Goal: Find specific page/section: Find specific page/section

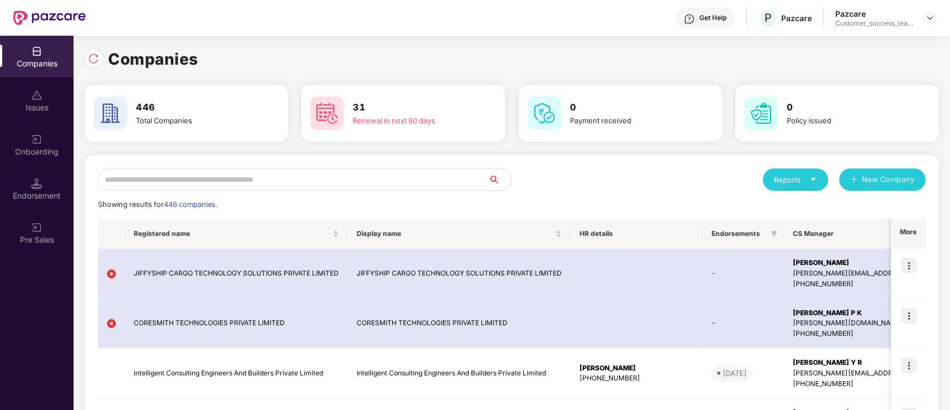
click at [168, 174] on input "text" at bounding box center [293, 179] width 391 height 22
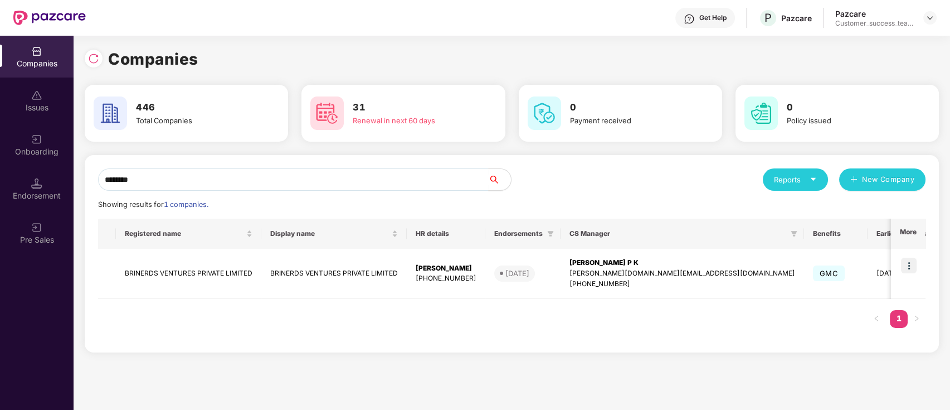
click at [94, 60] on img at bounding box center [93, 58] width 11 height 11
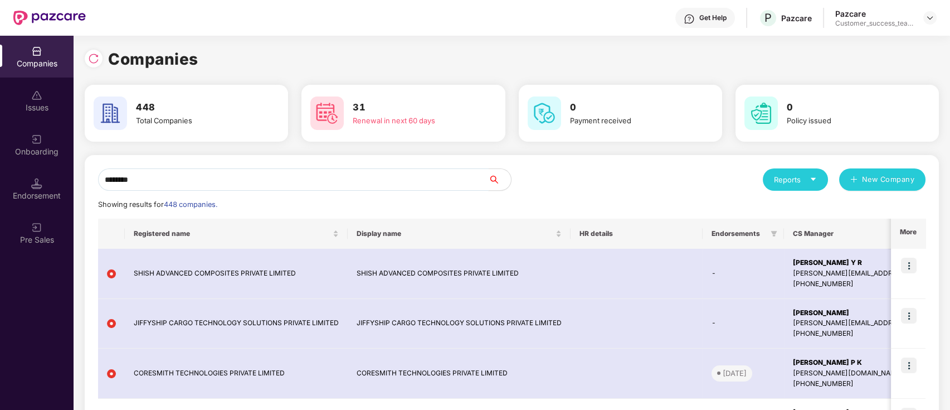
click at [289, 179] on input "********" at bounding box center [293, 179] width 391 height 22
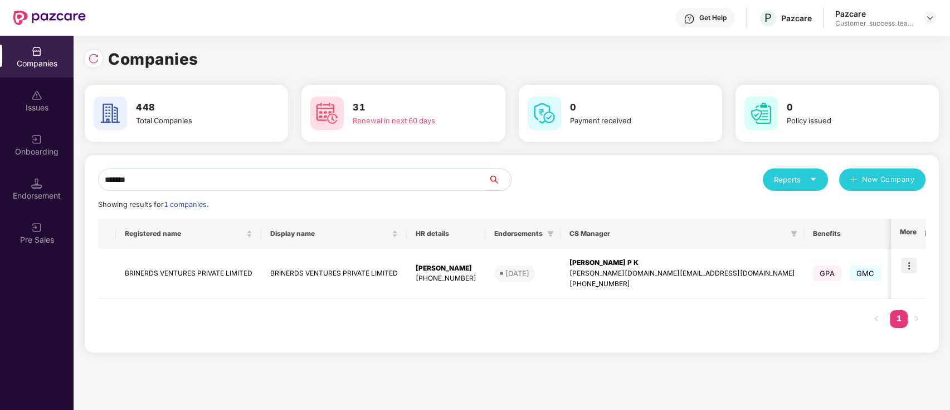
type input "********"
click at [909, 263] on img at bounding box center [909, 265] width 16 height 16
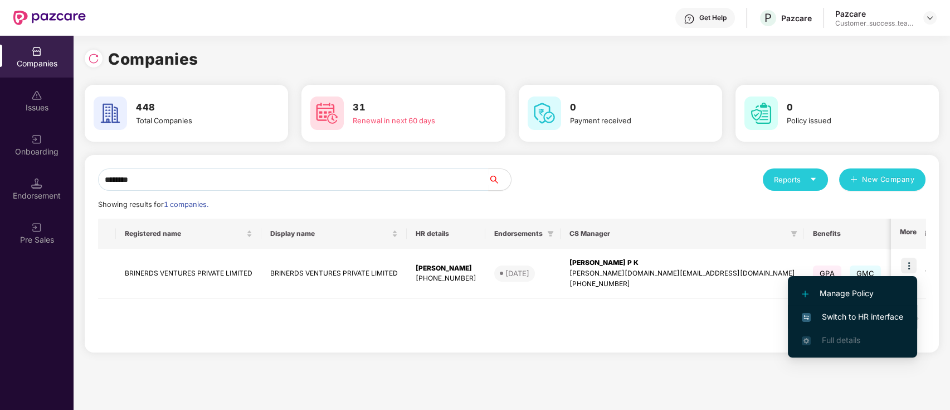
click at [881, 321] on span "Switch to HR interface" at bounding box center [852, 316] width 101 height 12
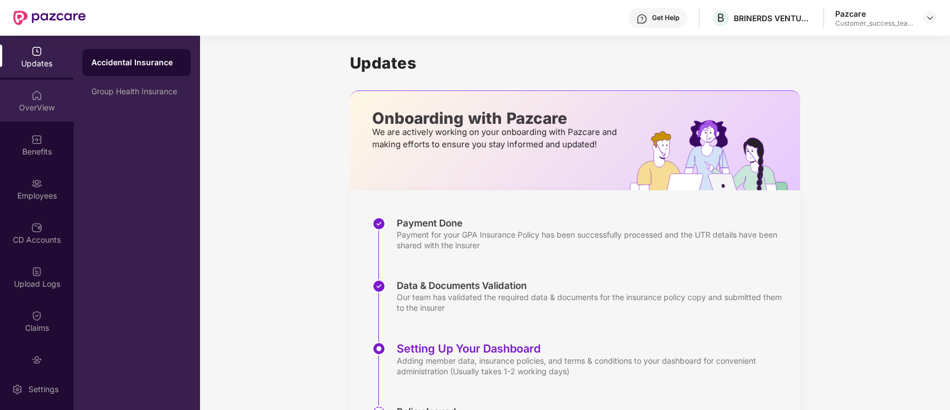
click at [31, 100] on div "OverView" at bounding box center [37, 101] width 74 height 42
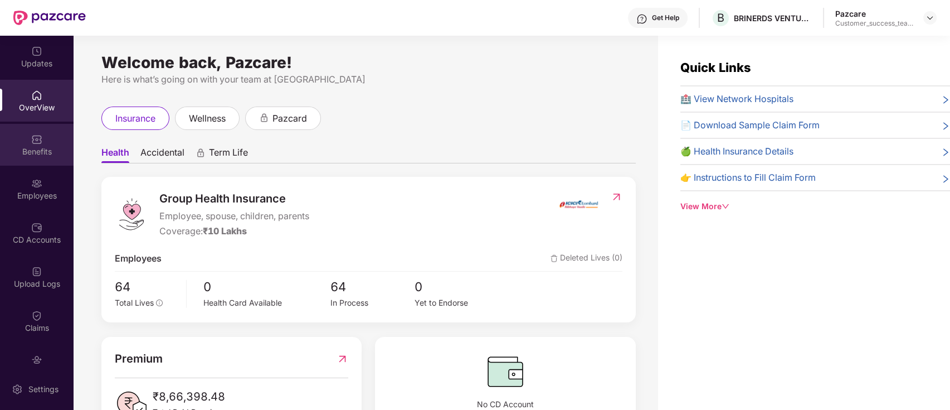
click at [44, 149] on div "Benefits" at bounding box center [37, 151] width 74 height 11
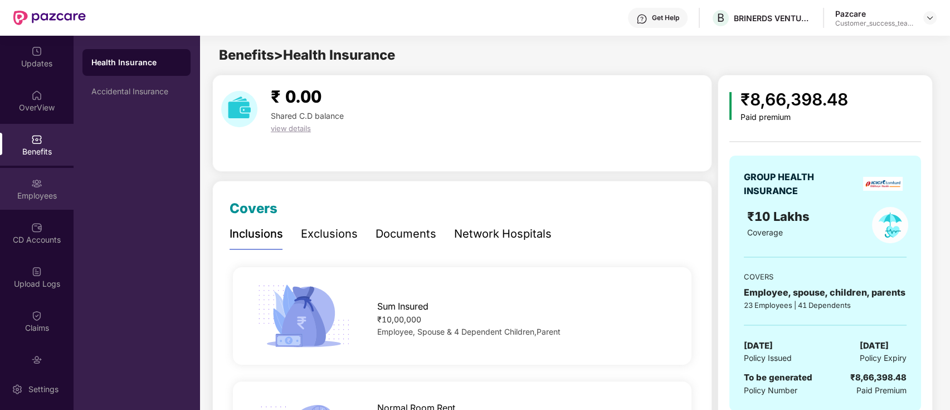
click at [30, 201] on div "Employees" at bounding box center [37, 195] width 74 height 11
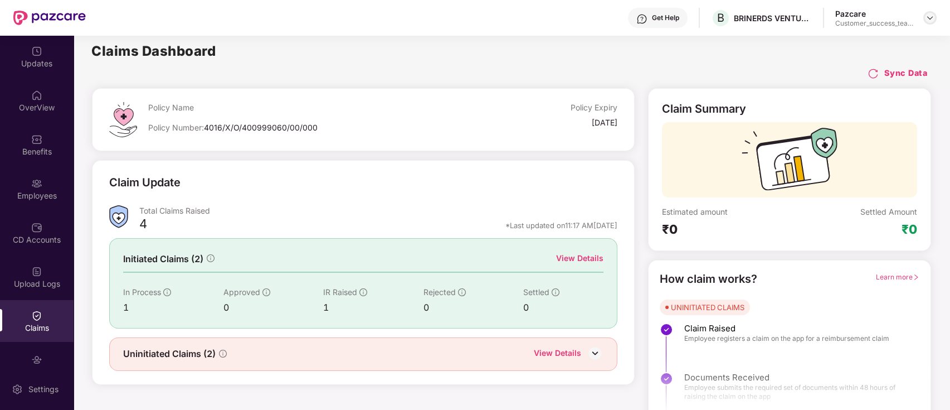
click at [933, 19] on img at bounding box center [930, 17] width 9 height 9
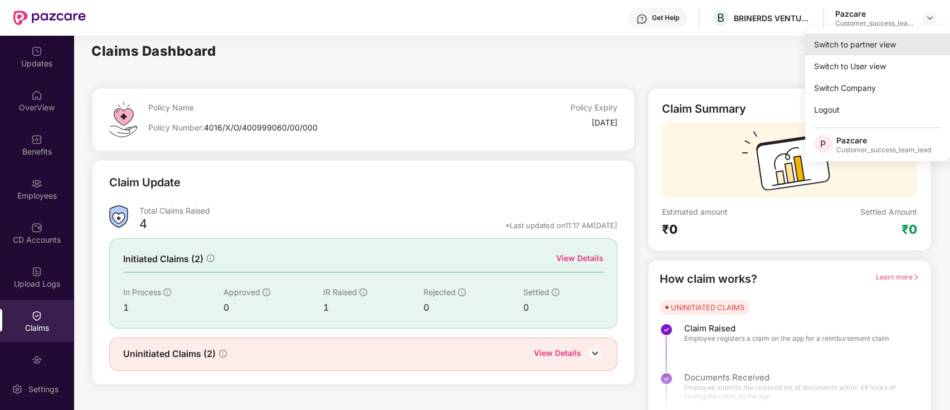
click at [928, 41] on div "Switch to partner view" at bounding box center [877, 44] width 145 height 22
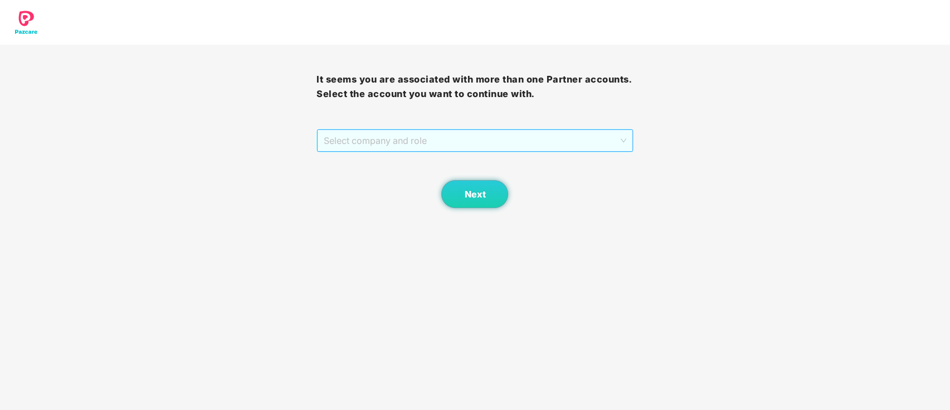
click at [450, 137] on span "Select company and role" at bounding box center [475, 140] width 302 height 21
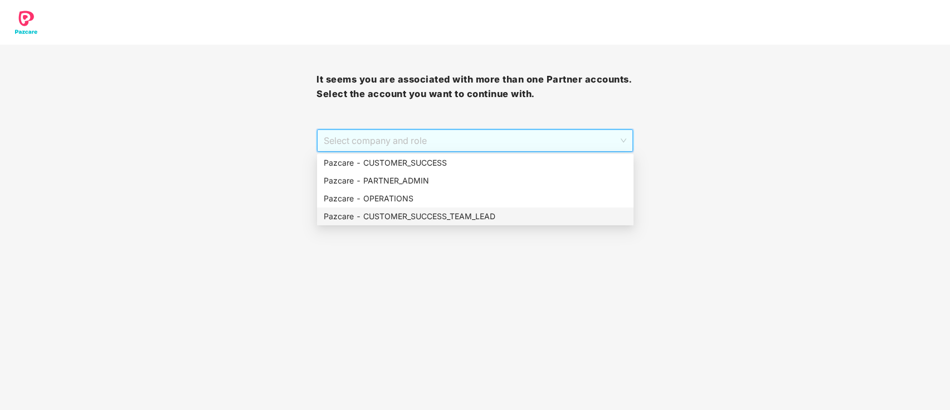
click at [444, 213] on div "Pazcare - CUSTOMER_SUCCESS_TEAM_LEAD" at bounding box center [475, 216] width 303 height 12
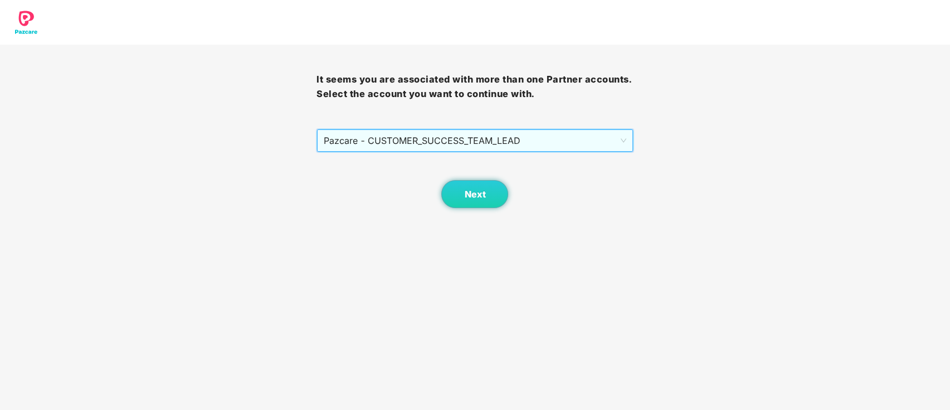
click at [464, 213] on body "It seems you are associated with more than one Partner accounts. Select the acc…" at bounding box center [475, 205] width 950 height 410
click at [467, 194] on span "Next" at bounding box center [474, 194] width 21 height 11
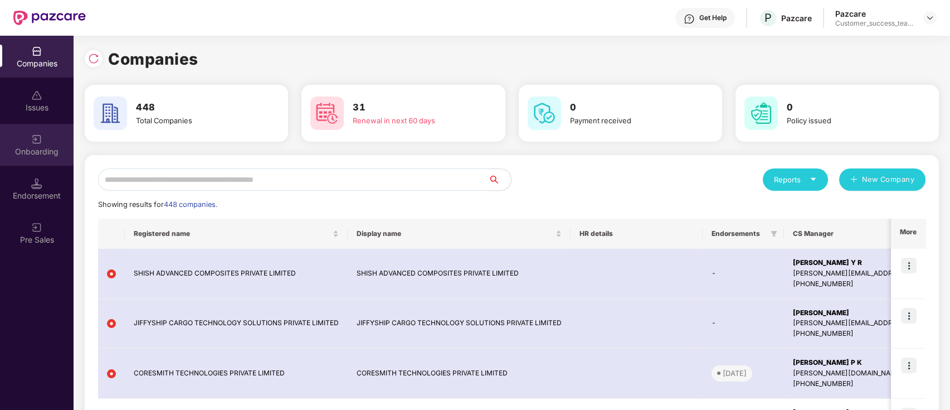
click at [48, 136] on div "Onboarding" at bounding box center [37, 145] width 74 height 42
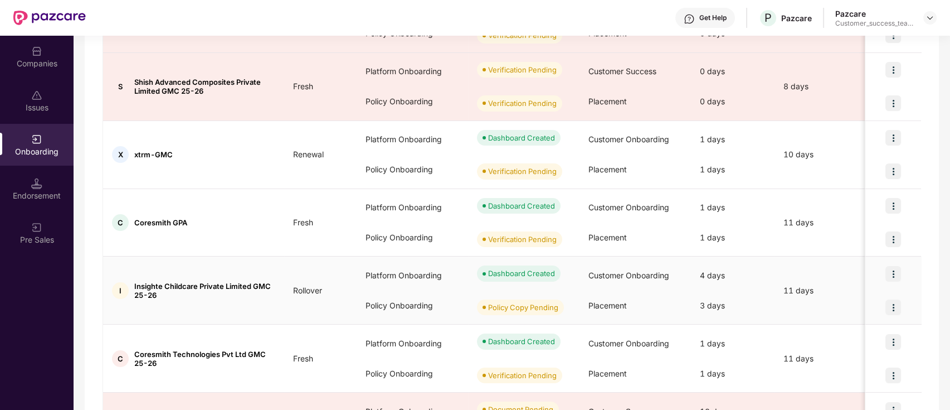
scroll to position [523, 0]
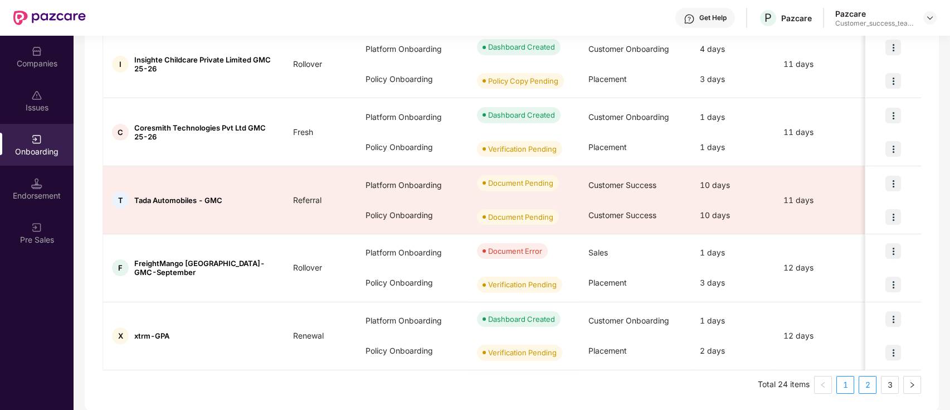
click at [862, 386] on link "2" at bounding box center [867, 384] width 17 height 17
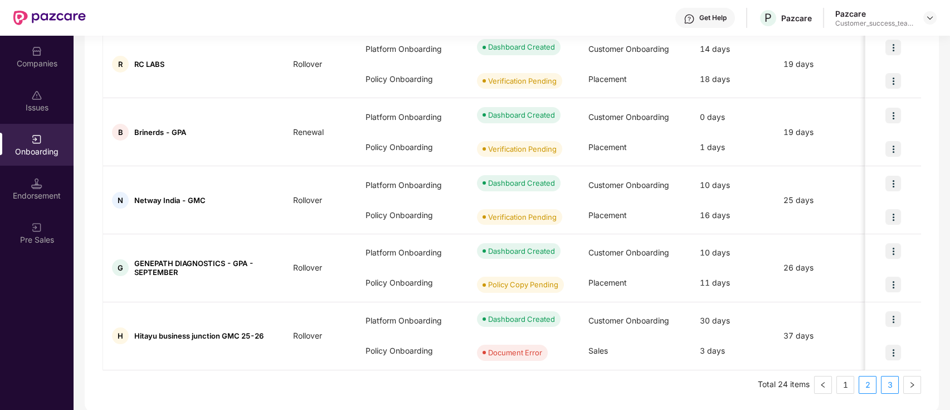
click at [887, 381] on link "3" at bounding box center [890, 384] width 17 height 17
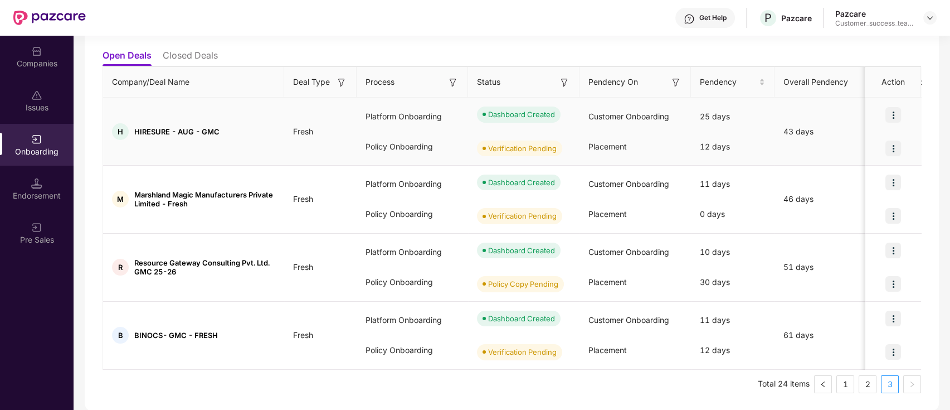
scroll to position [0, 0]
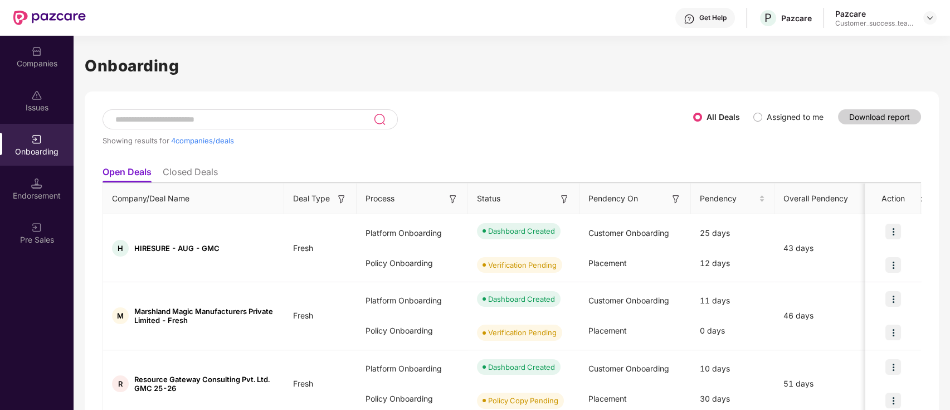
click at [298, 119] on input at bounding box center [243, 119] width 259 height 9
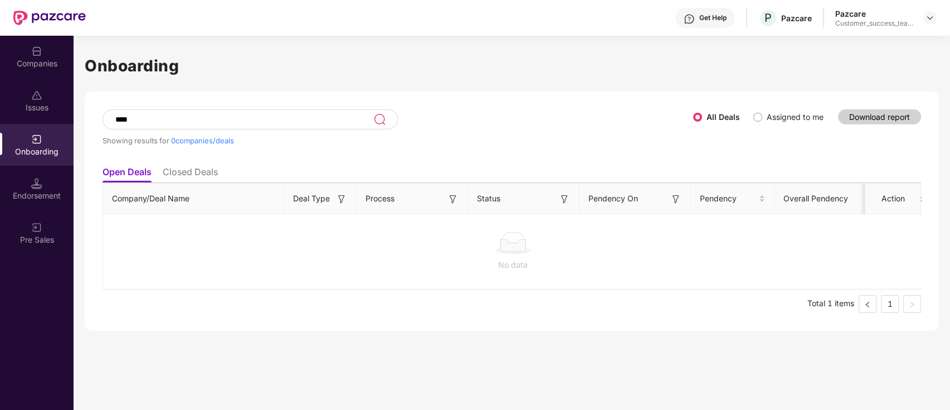
click at [241, 113] on div "****" at bounding box center [250, 119] width 295 height 20
type input "*"
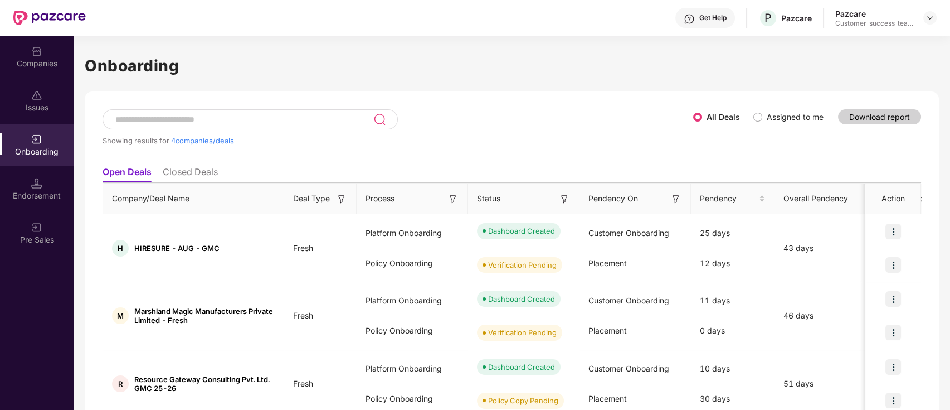
click at [186, 176] on li "Closed Deals" at bounding box center [190, 174] width 55 height 16
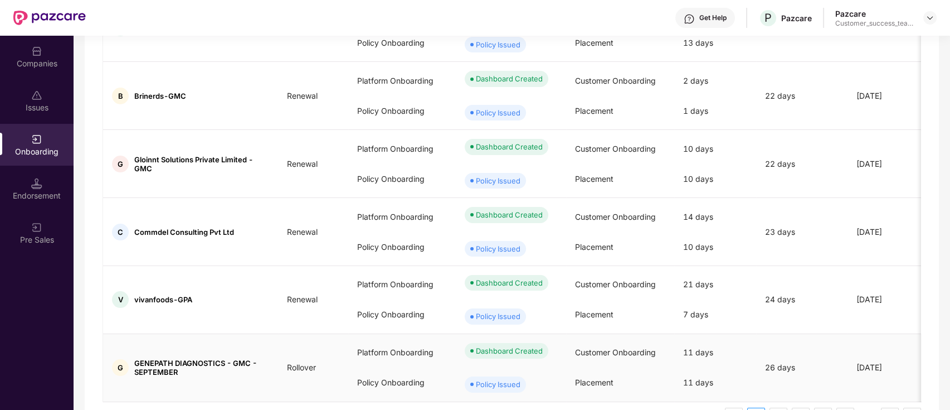
scroll to position [536, 0]
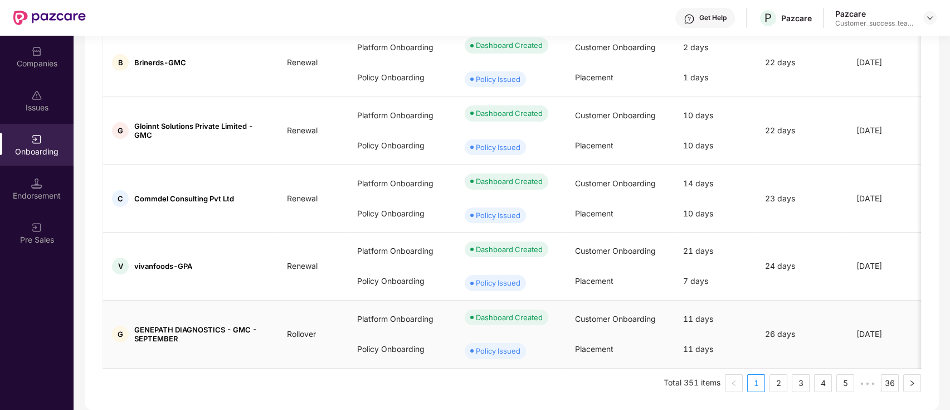
click at [929, 363] on td "₹4,27,724" at bounding box center [964, 334] width 71 height 68
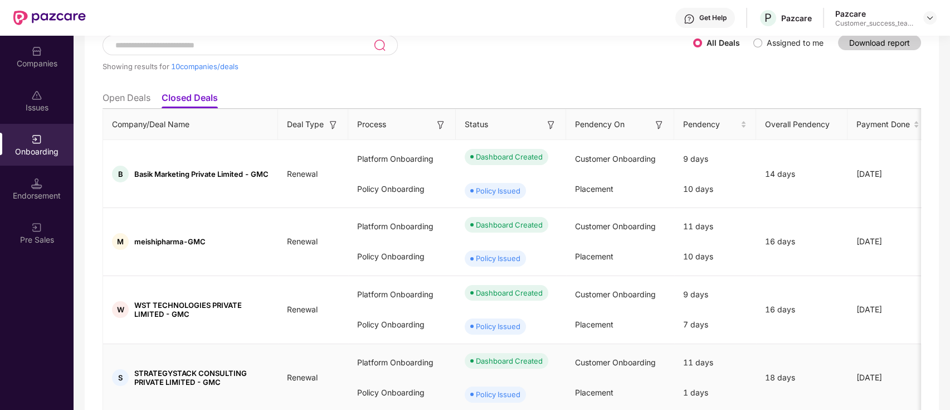
scroll to position [0, 0]
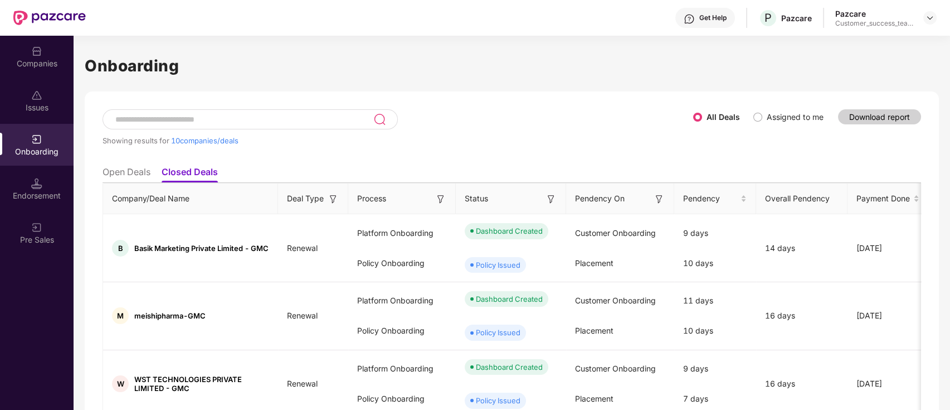
click at [260, 121] on input at bounding box center [243, 119] width 259 height 9
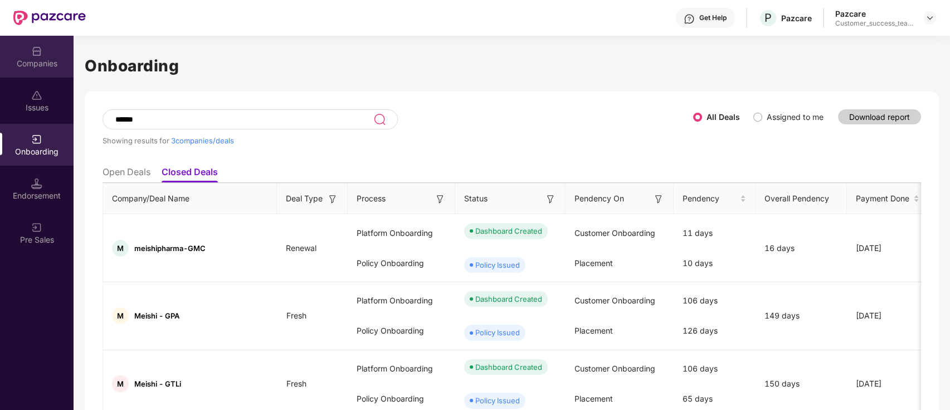
type input "******"
click at [48, 60] on div "Companies" at bounding box center [37, 63] width 74 height 11
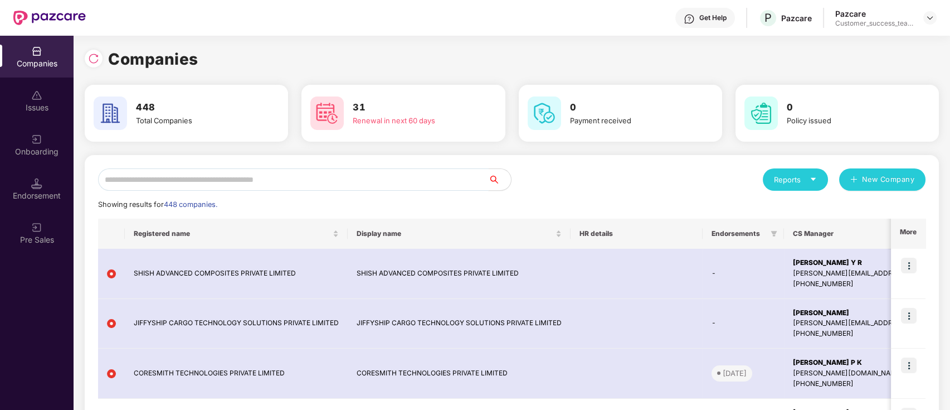
click at [325, 178] on input "text" at bounding box center [293, 179] width 391 height 22
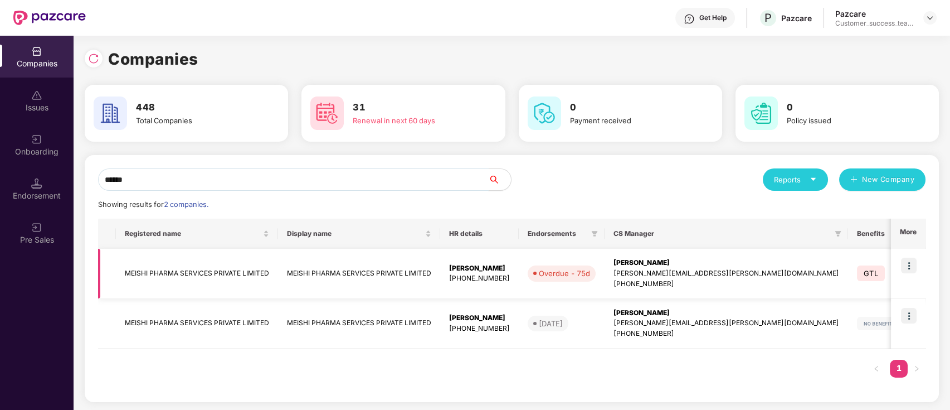
type input "******"
click at [318, 271] on td "MEISHI PHARMA SERVICES PRIVATE LIMITED" at bounding box center [359, 274] width 162 height 50
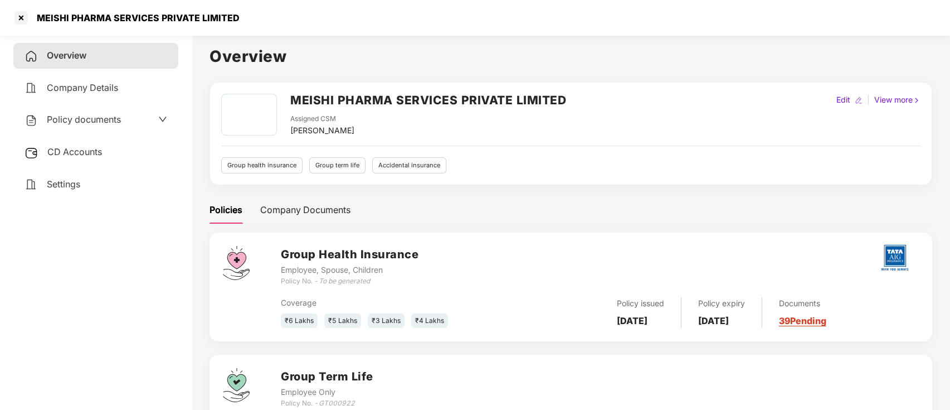
click at [121, 123] on span "Policy documents" at bounding box center [84, 119] width 74 height 11
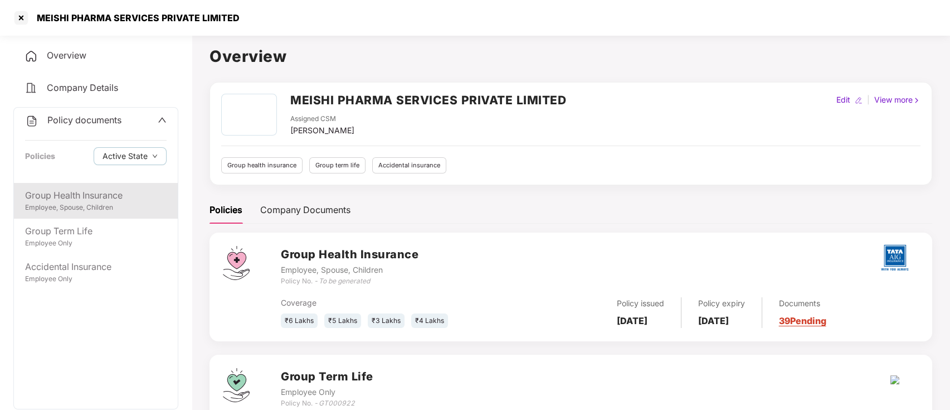
click at [112, 206] on div "Employee, Spouse, Children" at bounding box center [96, 207] width 142 height 11
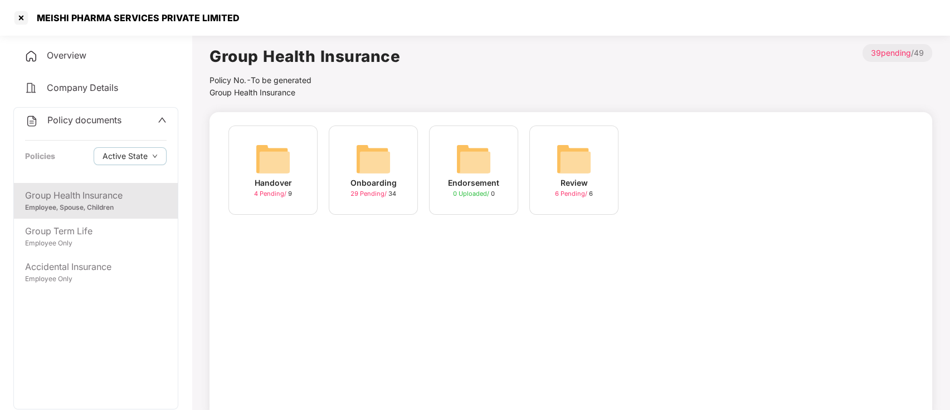
click at [378, 194] on span "29 Pending /" at bounding box center [370, 193] width 38 height 8
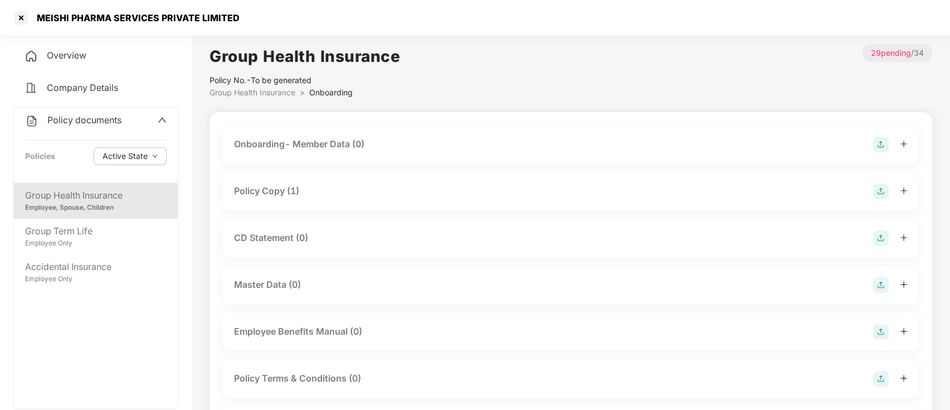
click at [298, 183] on div "Policy Copy (1)" at bounding box center [571, 191] width 674 height 16
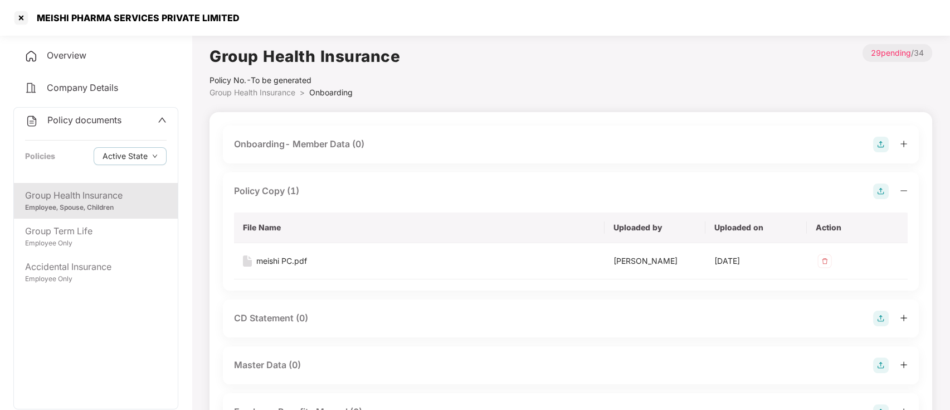
click at [277, 188] on div "Policy Copy (1)" at bounding box center [266, 191] width 65 height 14
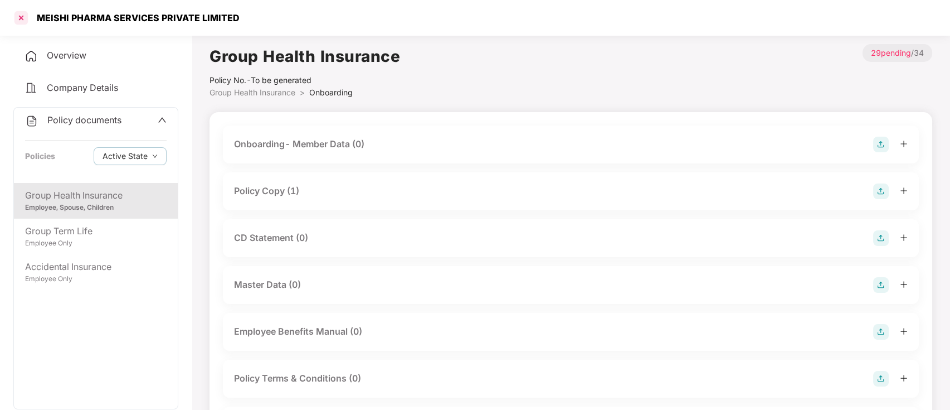
click at [15, 20] on div at bounding box center [21, 18] width 18 height 18
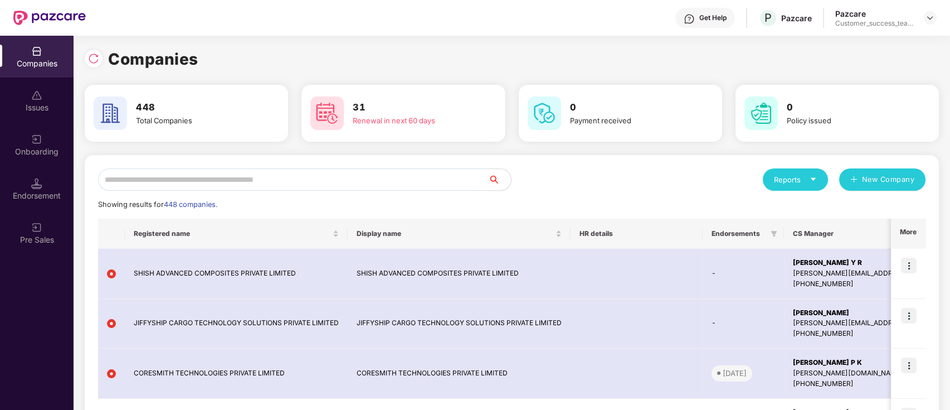
click at [264, 180] on input "text" at bounding box center [293, 179] width 391 height 22
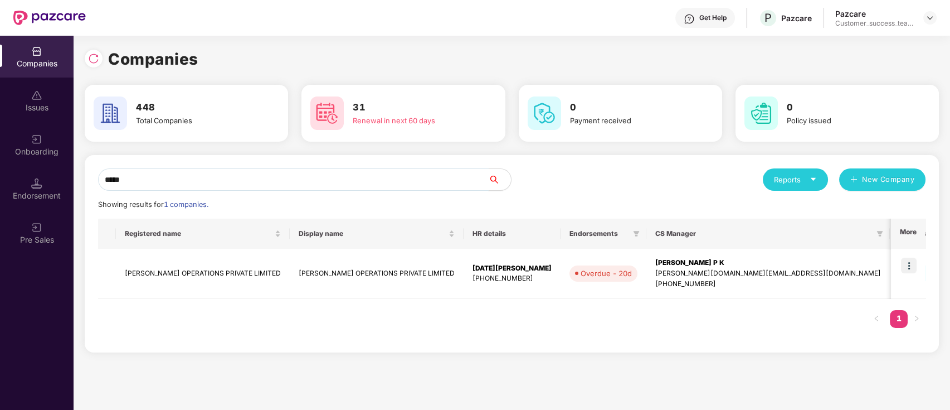
click at [256, 173] on input "*****" at bounding box center [293, 179] width 391 height 22
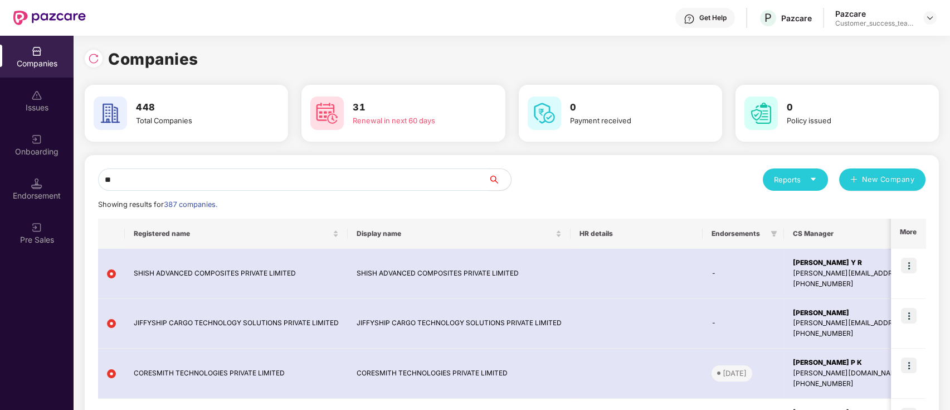
type input "*"
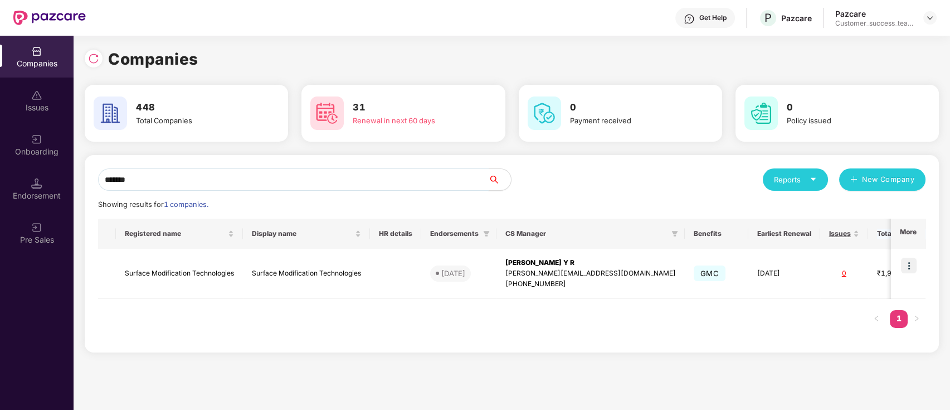
type input "*******"
click at [914, 259] on img at bounding box center [909, 265] width 16 height 16
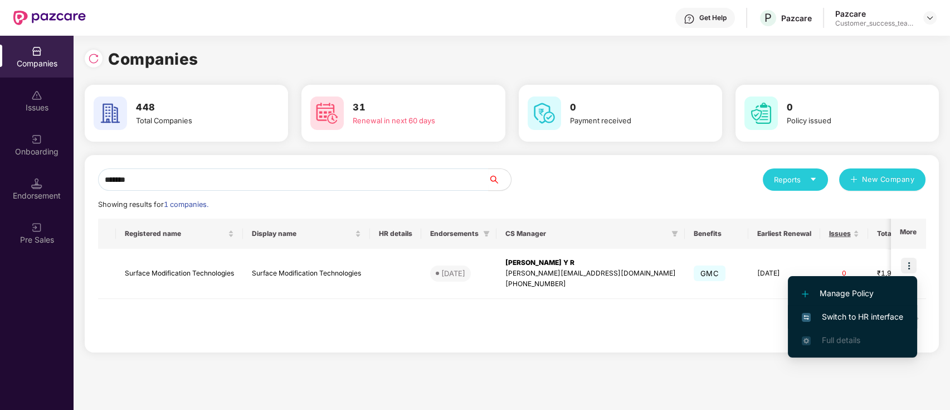
click at [886, 320] on span "Switch to HR interface" at bounding box center [852, 316] width 101 height 12
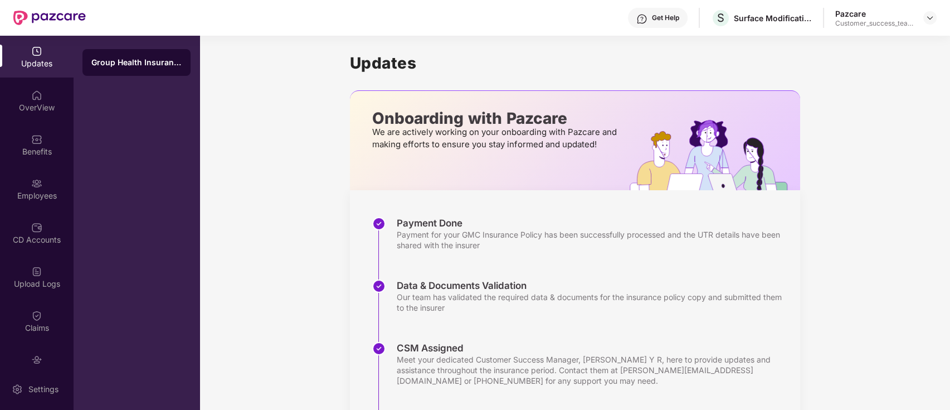
click at [25, 148] on div "Benefits" at bounding box center [37, 151] width 74 height 11
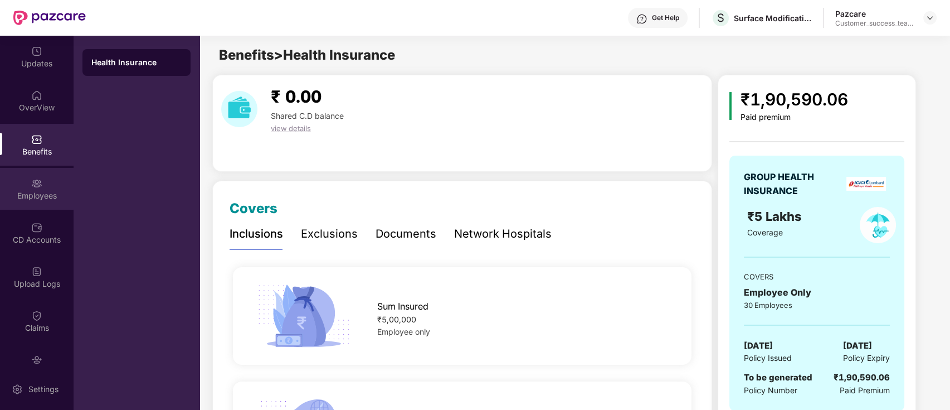
click at [27, 176] on div "Employees" at bounding box center [37, 189] width 74 height 42
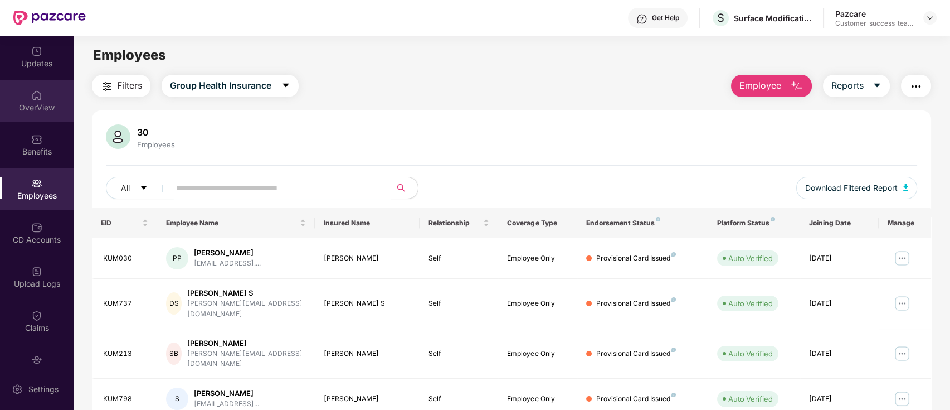
click at [37, 98] on img at bounding box center [36, 95] width 11 height 11
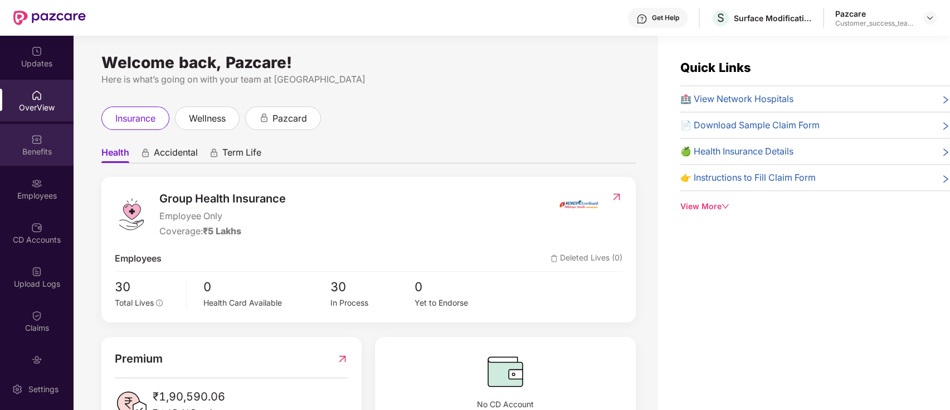
click at [38, 146] on div "Benefits" at bounding box center [37, 151] width 74 height 11
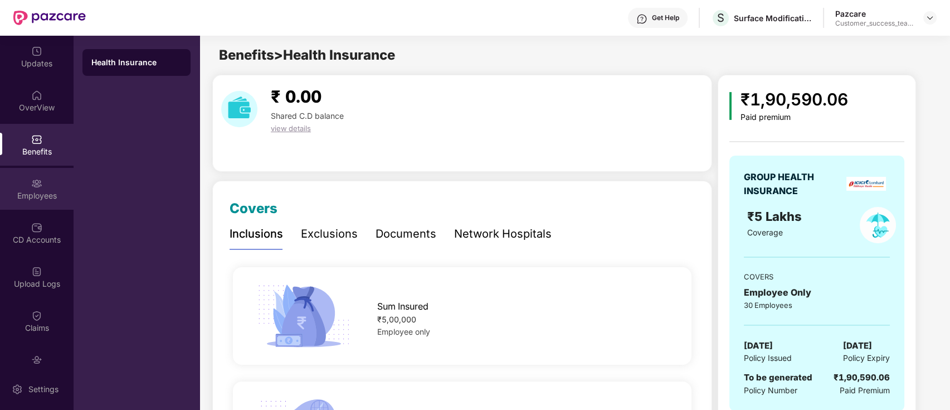
click at [32, 190] on div "Employees" at bounding box center [37, 195] width 74 height 11
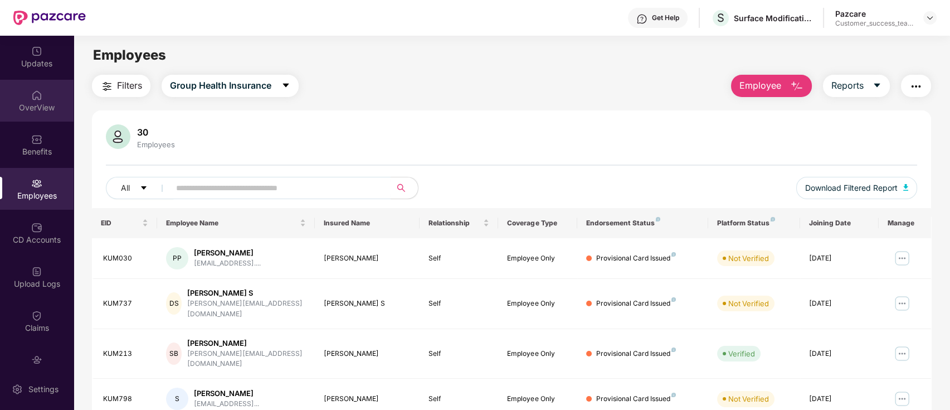
click at [32, 95] on img at bounding box center [36, 95] width 11 height 11
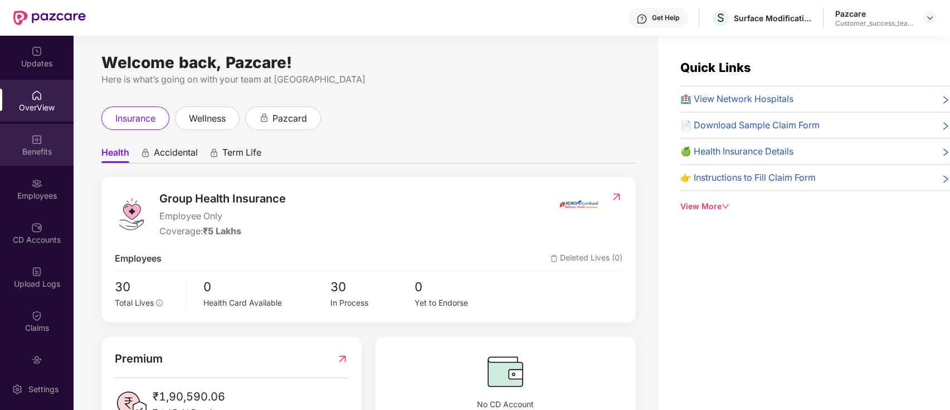
click at [56, 154] on div "Benefits" at bounding box center [37, 151] width 74 height 11
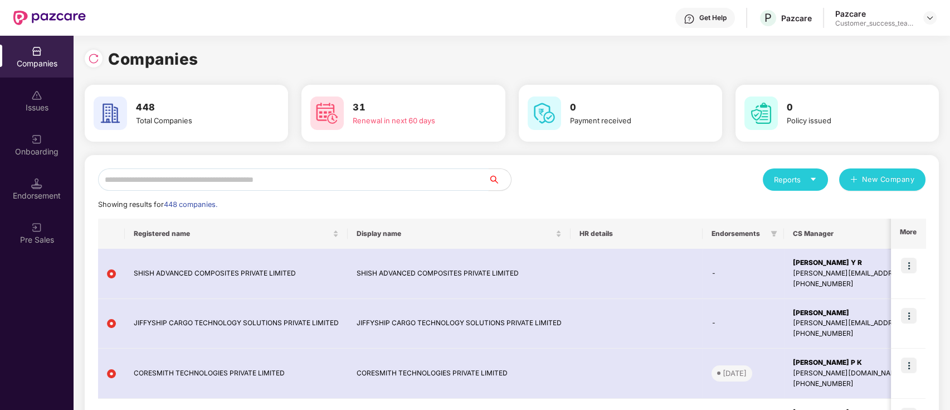
click at [366, 185] on input "text" at bounding box center [293, 179] width 391 height 22
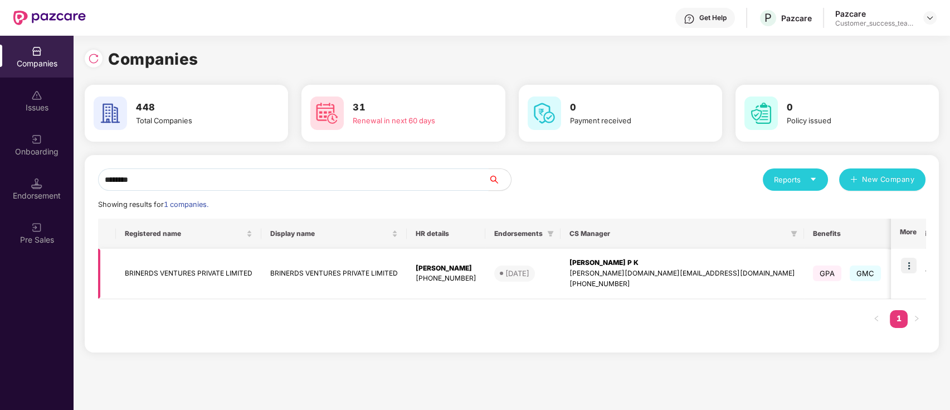
type input "********"
click at [907, 260] on img at bounding box center [909, 265] width 16 height 16
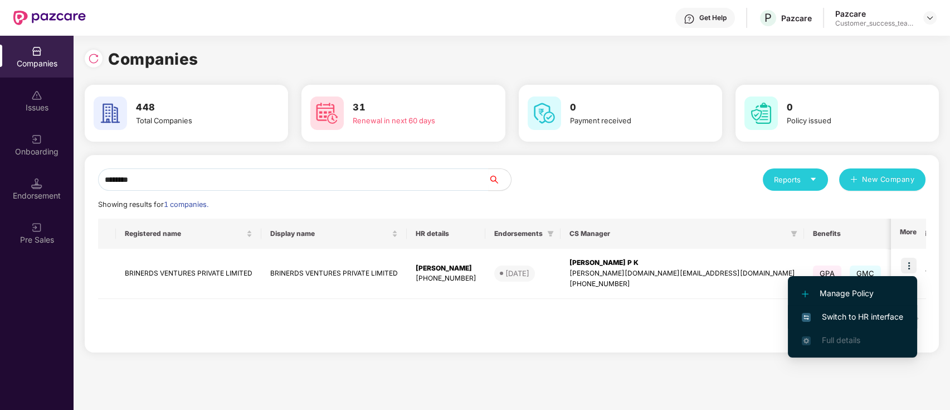
click at [902, 318] on span "Switch to HR interface" at bounding box center [852, 316] width 101 height 12
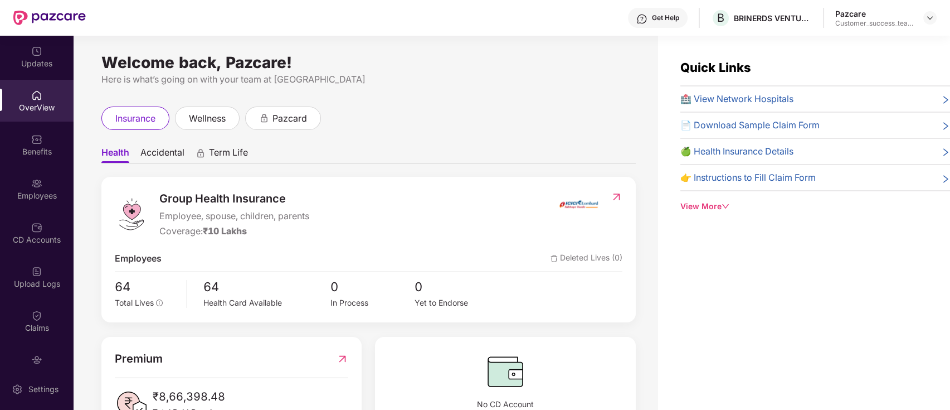
click at [31, 148] on div "Benefits" at bounding box center [37, 151] width 74 height 11
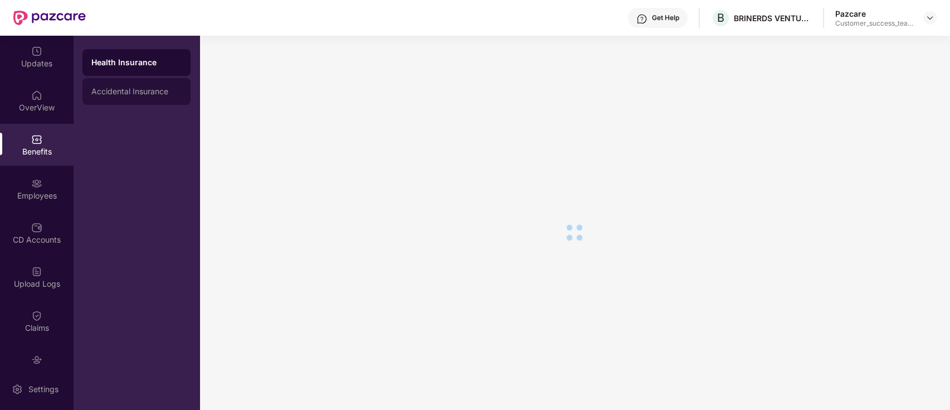
click at [91, 98] on div "Accidental Insurance" at bounding box center [136, 91] width 108 height 27
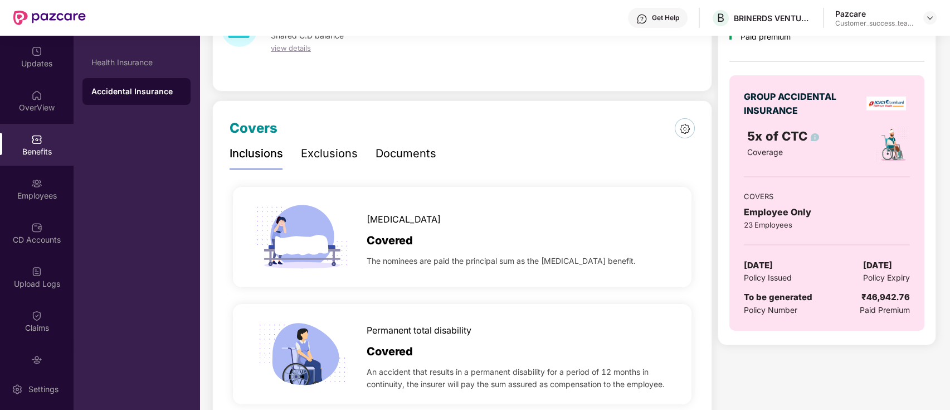
scroll to position [74, 0]
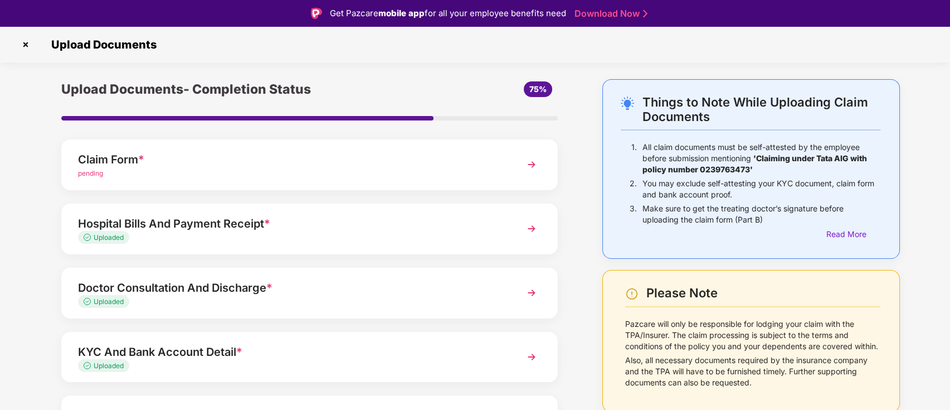
click at [25, 44] on img at bounding box center [26, 45] width 18 height 18
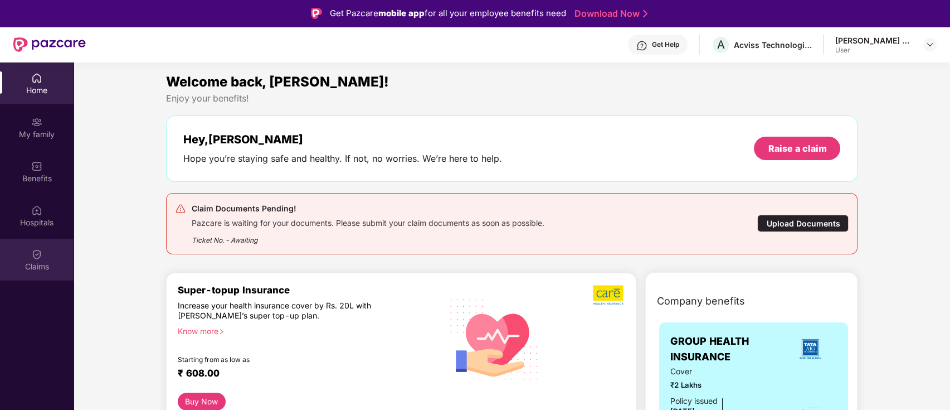
click at [48, 265] on div "Claims" at bounding box center [37, 266] width 74 height 11
